Goal: Task Accomplishment & Management: Manage account settings

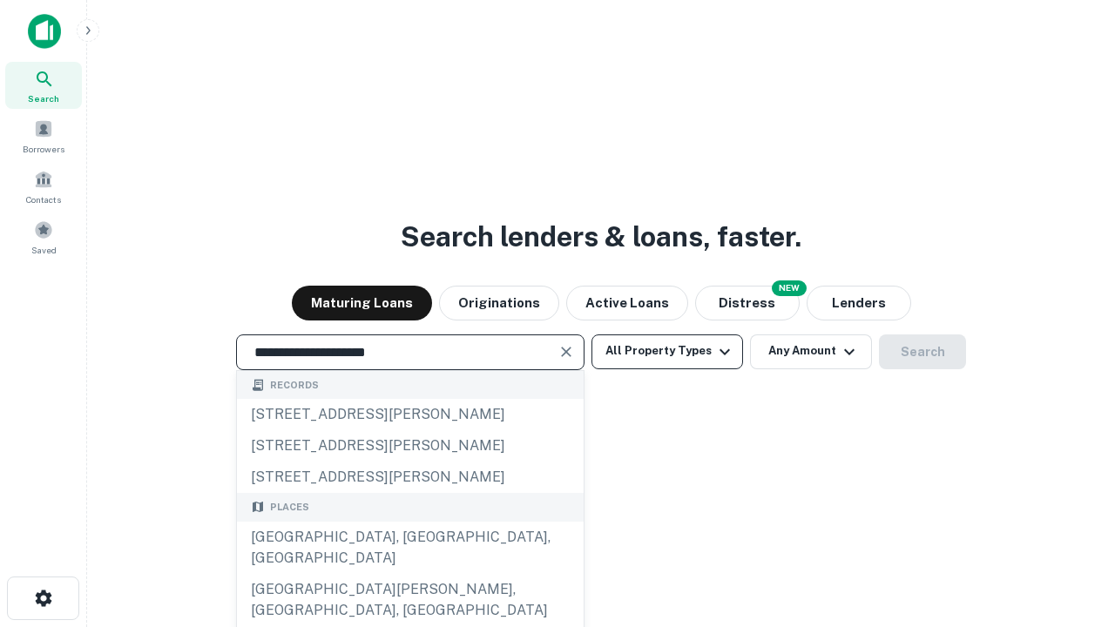
click at [409, 574] on div "Santa Monica, CA, USA" at bounding box center [410, 548] width 347 height 52
click at [667, 351] on button "All Property Types" at bounding box center [667, 351] width 152 height 35
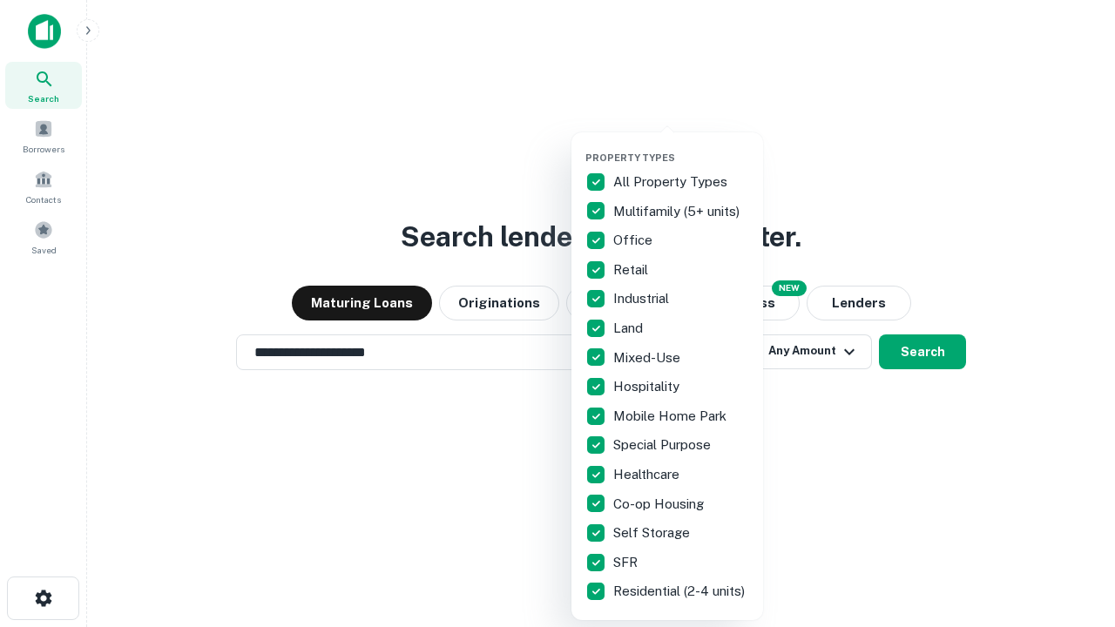
type input "**********"
click at [681, 146] on button "button" at bounding box center [681, 146] width 192 height 1
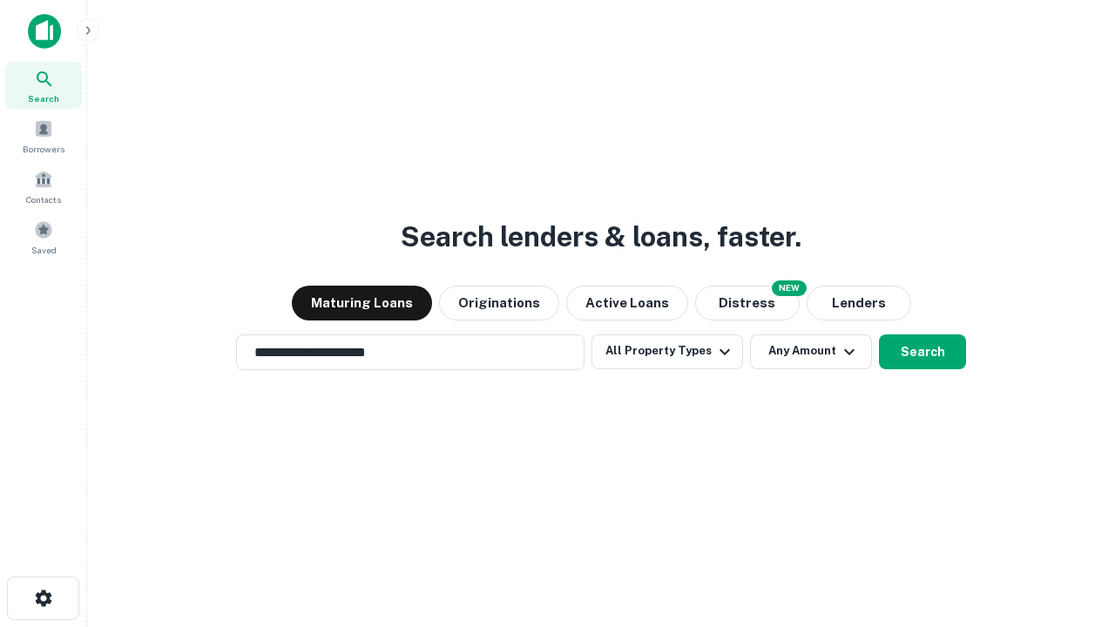
scroll to position [27, 0]
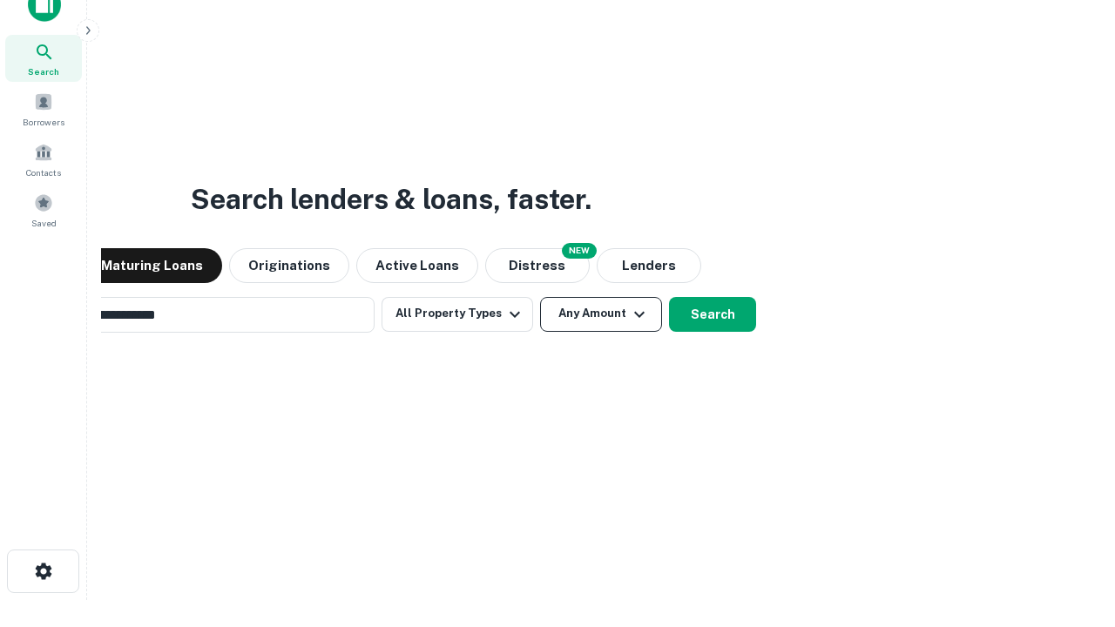
click at [540, 297] on button "Any Amount" at bounding box center [601, 314] width 122 height 35
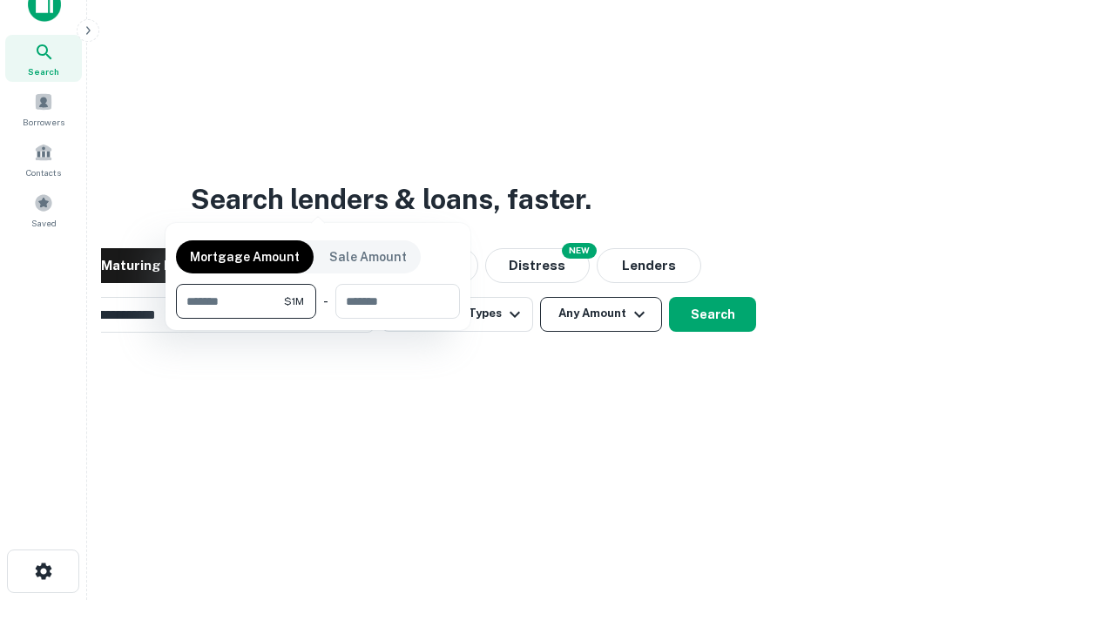
scroll to position [28, 0]
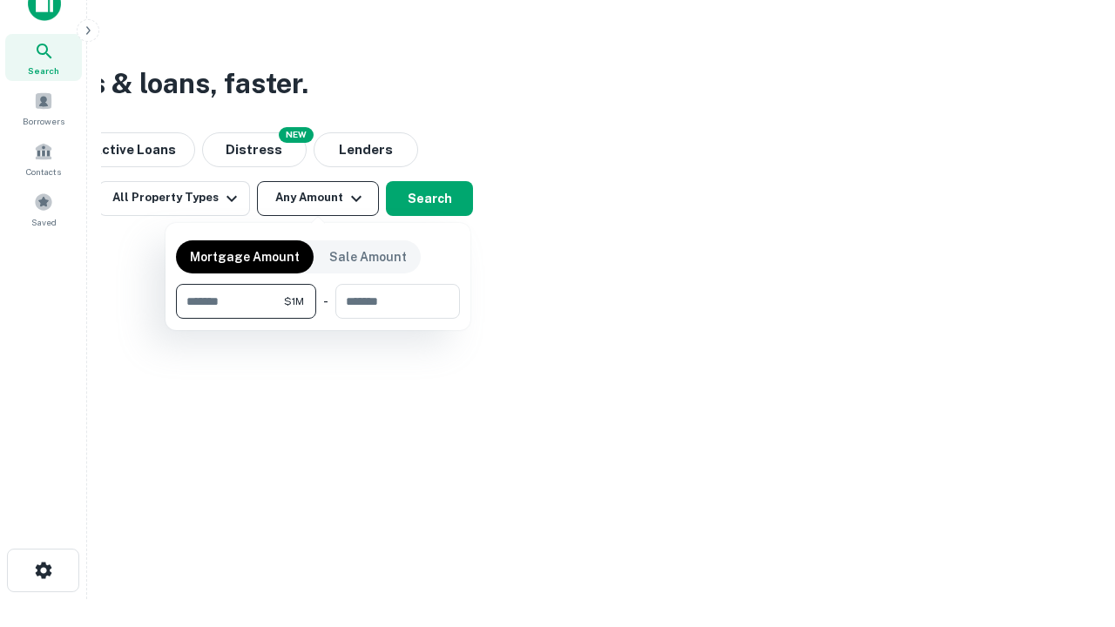
type input "*******"
click at [318, 319] on button "button" at bounding box center [318, 319] width 284 height 1
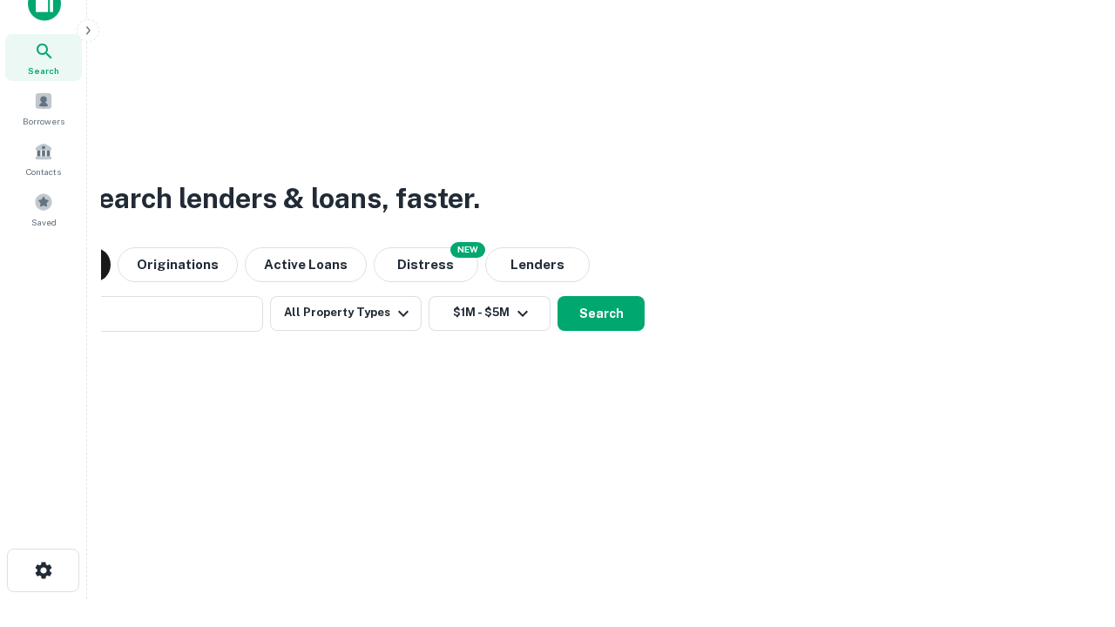
scroll to position [27, 0]
click at [557, 297] on button "Search" at bounding box center [600, 314] width 87 height 35
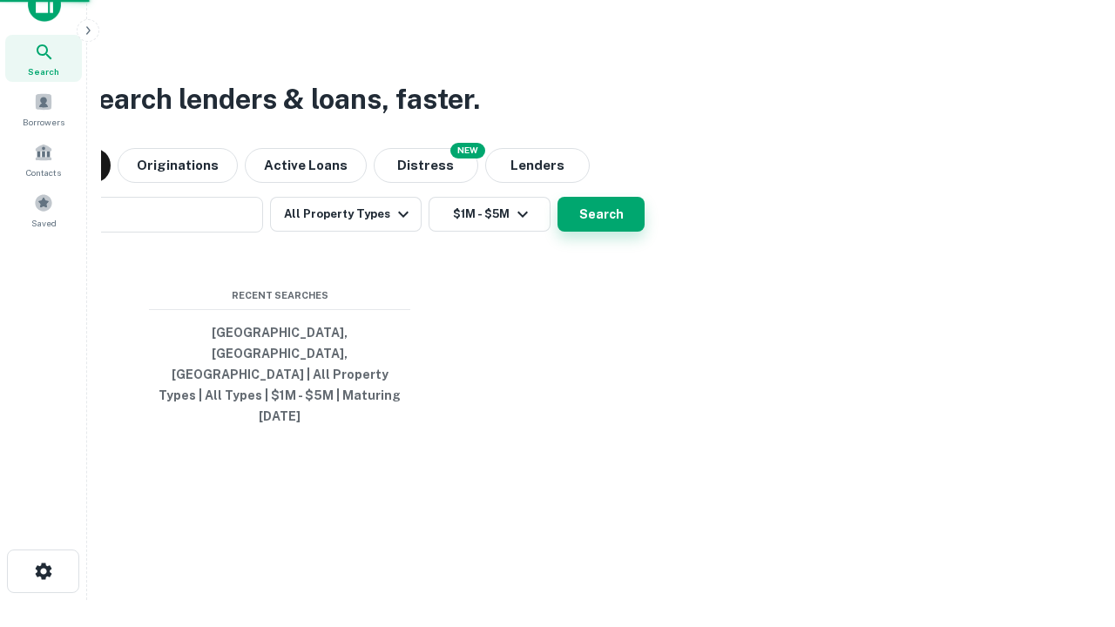
scroll to position [28, 0]
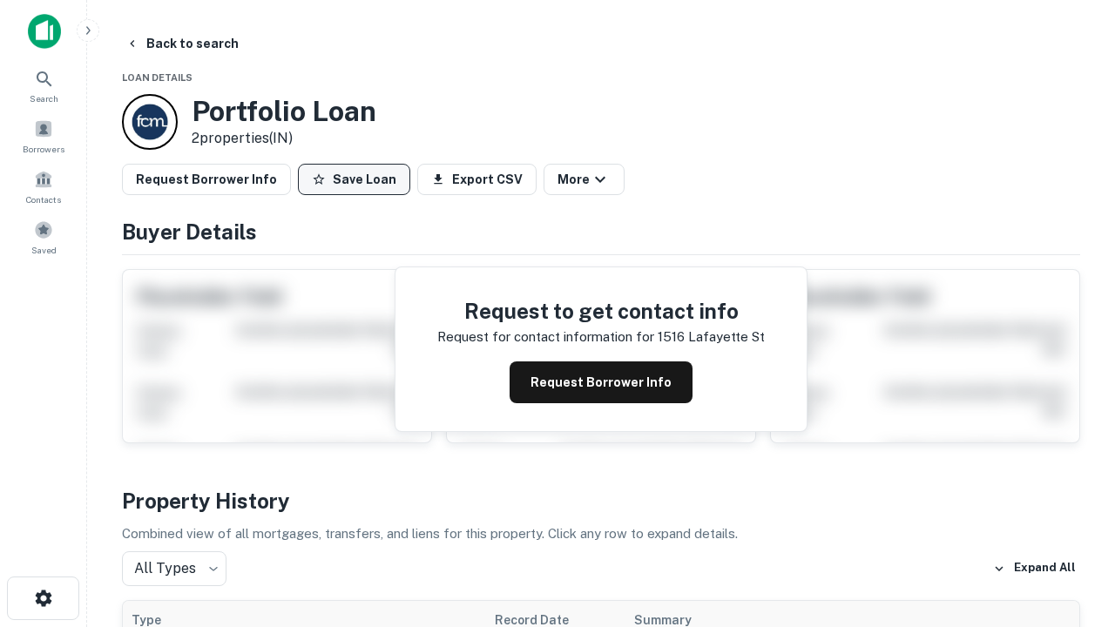
click at [354, 179] on button "Save Loan" at bounding box center [354, 179] width 112 height 31
click at [358, 179] on button "Loan Saved" at bounding box center [358, 179] width 120 height 31
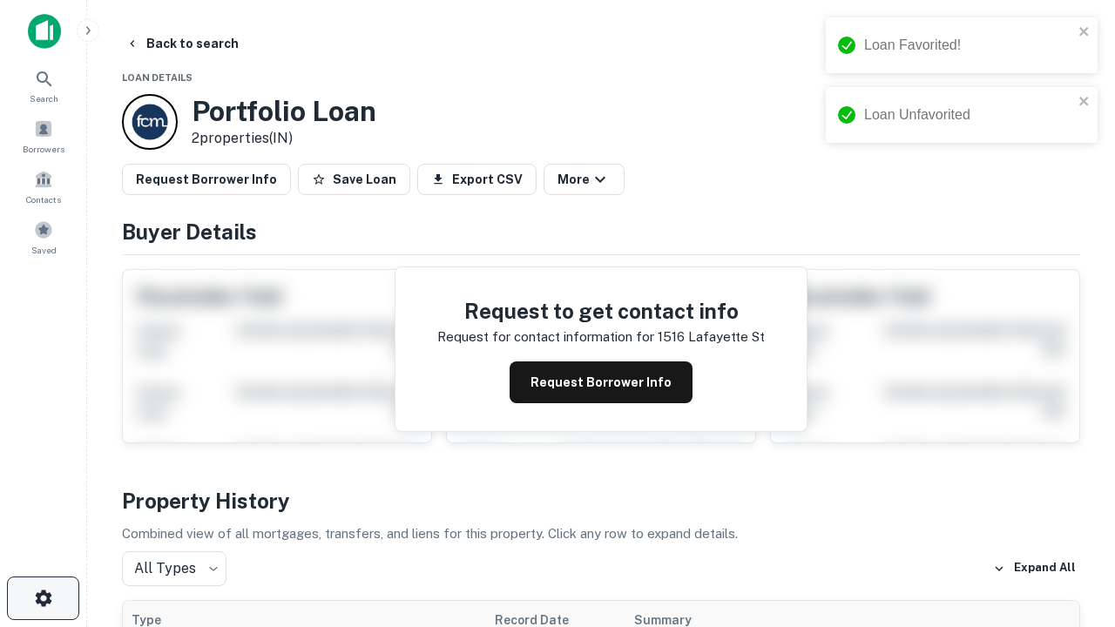
click at [43, 598] on icon "button" at bounding box center [43, 598] width 21 height 21
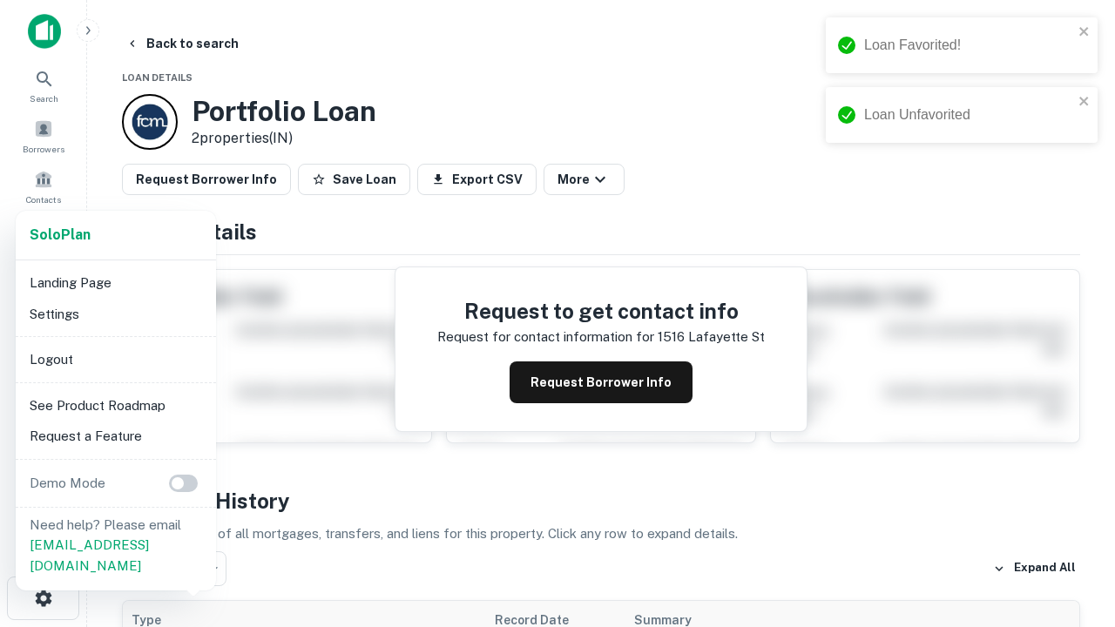
click at [115, 359] on li "Logout" at bounding box center [116, 359] width 186 height 31
